Goal: Task Accomplishment & Management: Manage account settings

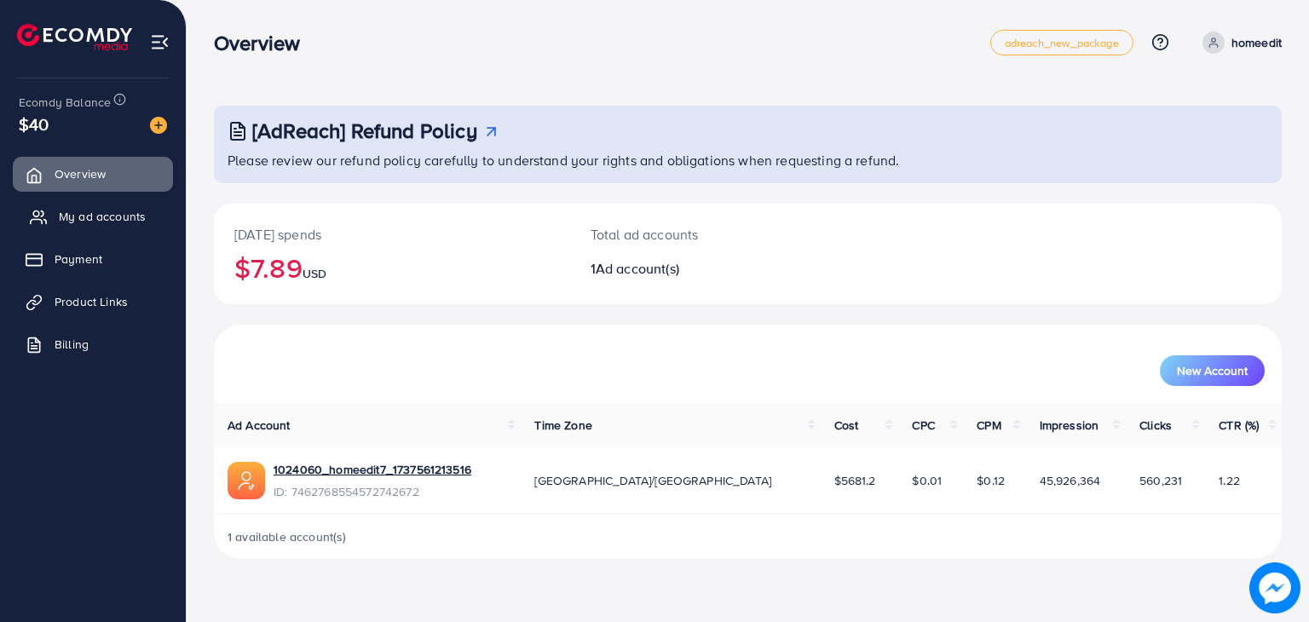
click at [99, 215] on span "My ad accounts" at bounding box center [102, 216] width 87 height 17
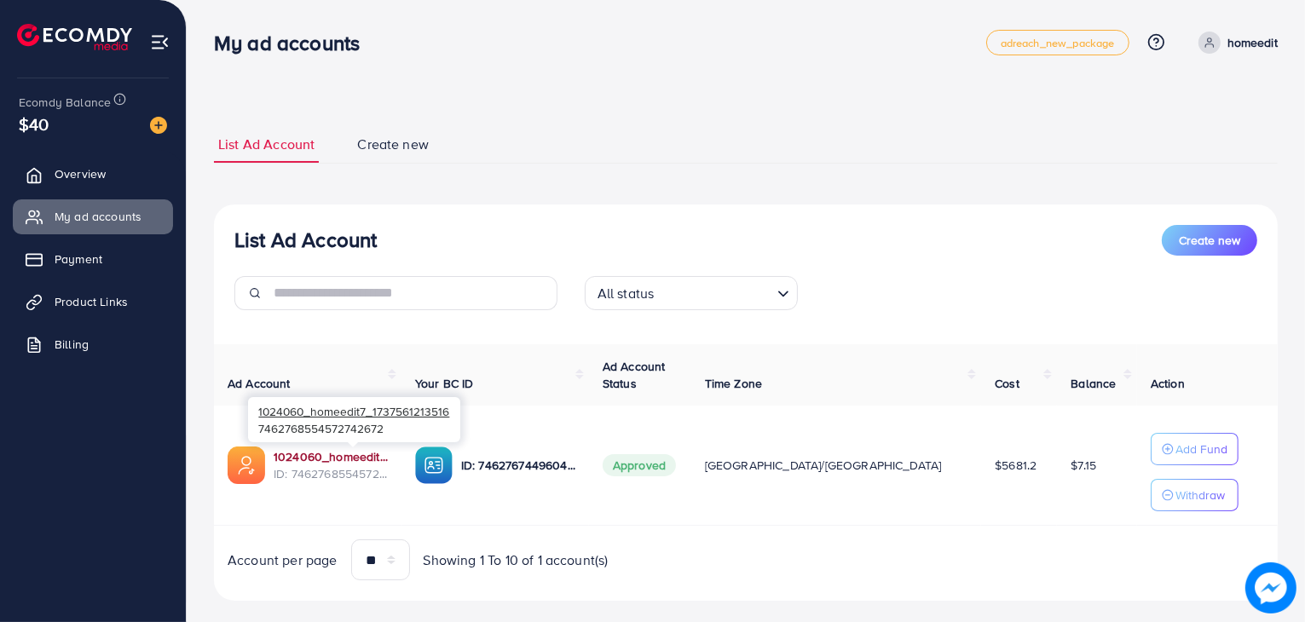
click at [342, 457] on link "1024060_homeedit7_1737561213516" at bounding box center [331, 456] width 114 height 17
click at [106, 180] on span "Overview" at bounding box center [84, 173] width 51 height 17
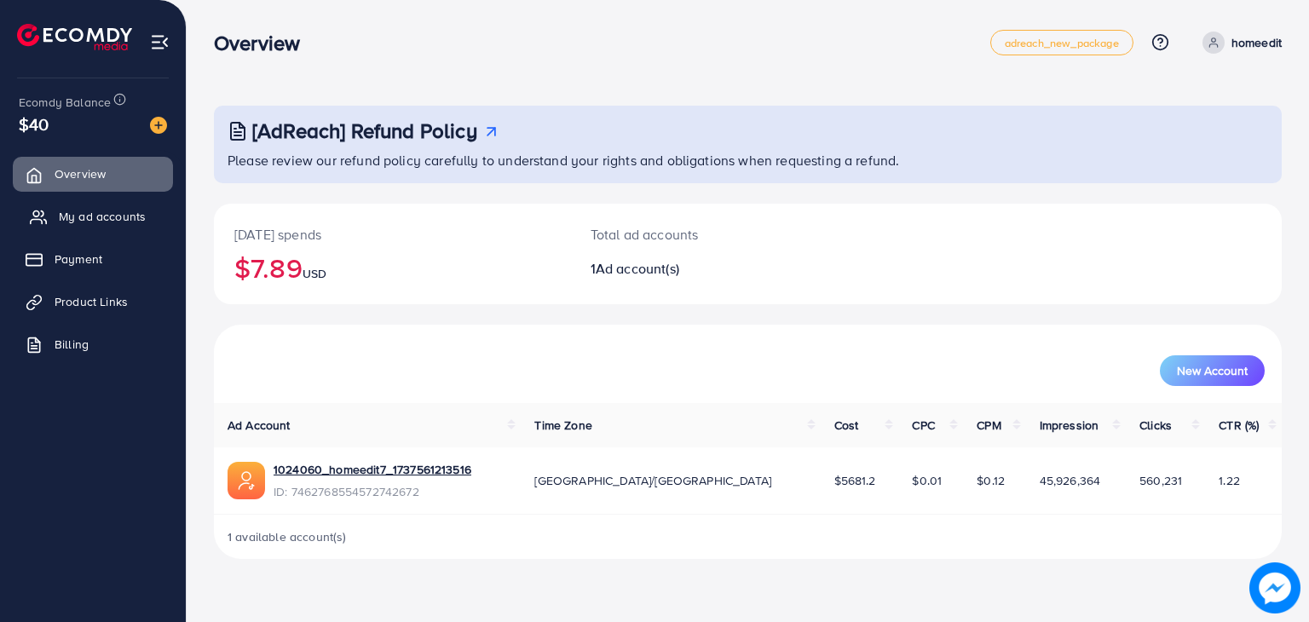
click at [94, 210] on span "My ad accounts" at bounding box center [102, 216] width 87 height 17
